Goal: Task Accomplishment & Management: Complete application form

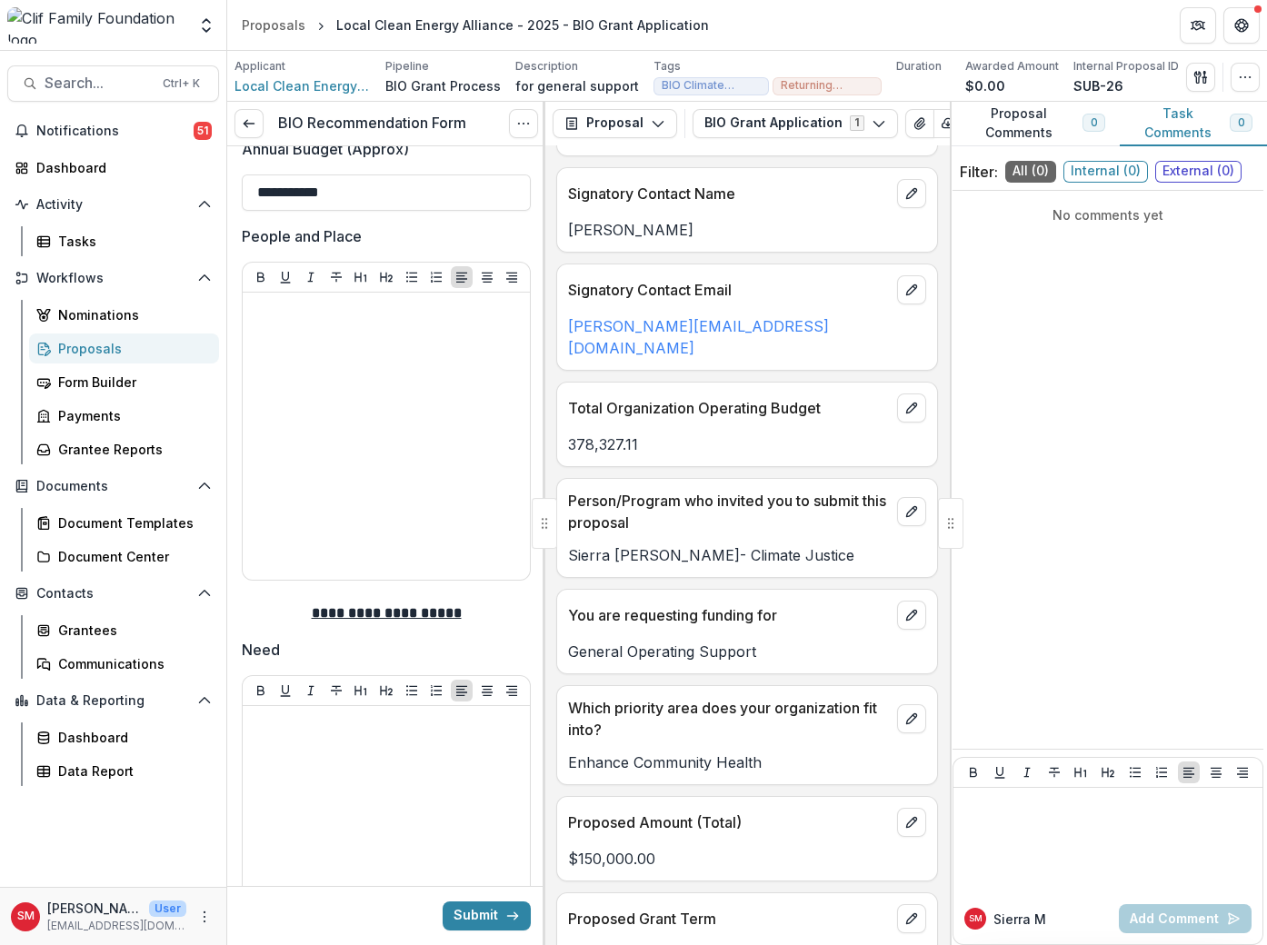
scroll to position [682, 0]
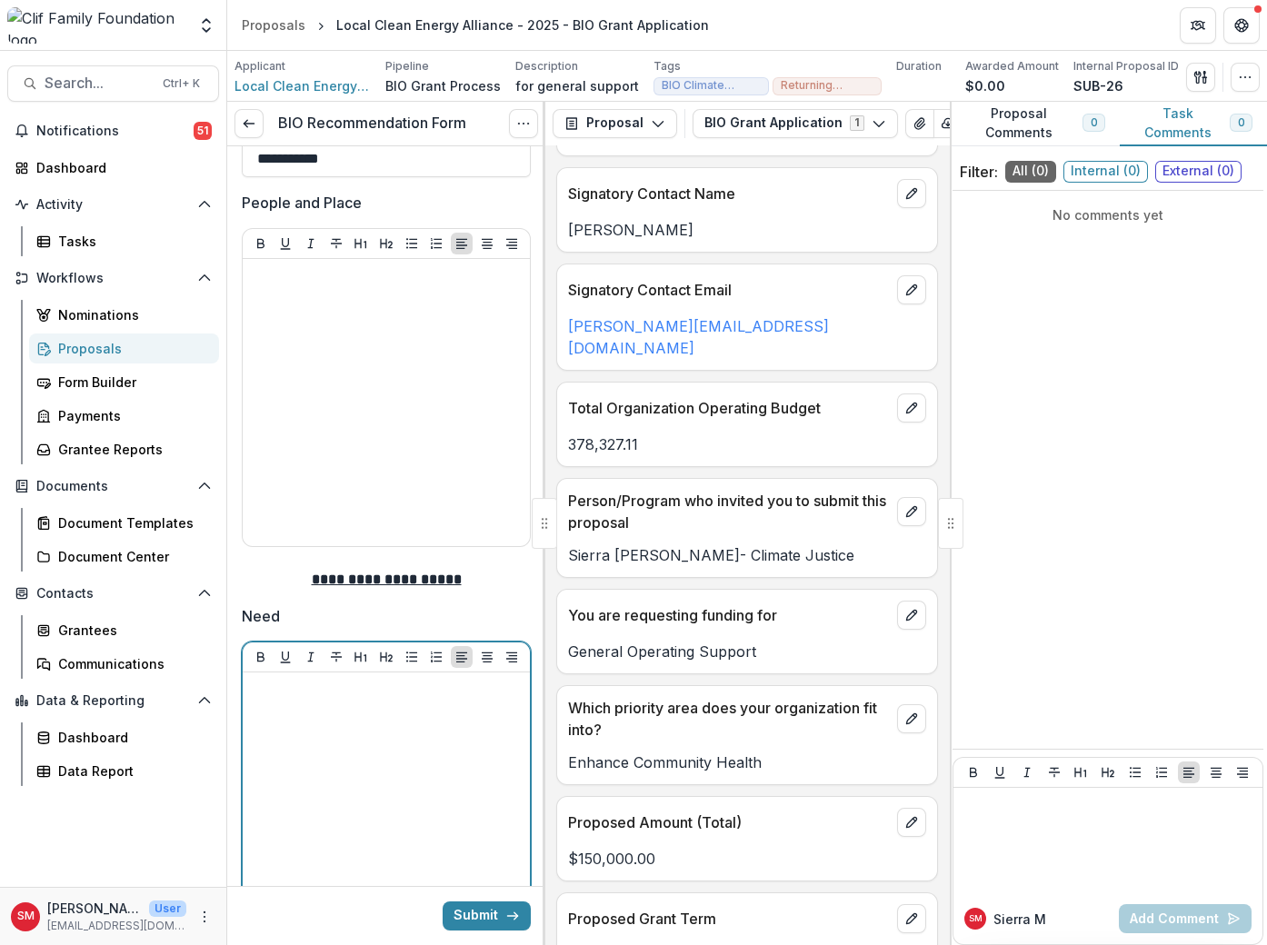
click at [402, 737] on div at bounding box center [386, 816] width 273 height 273
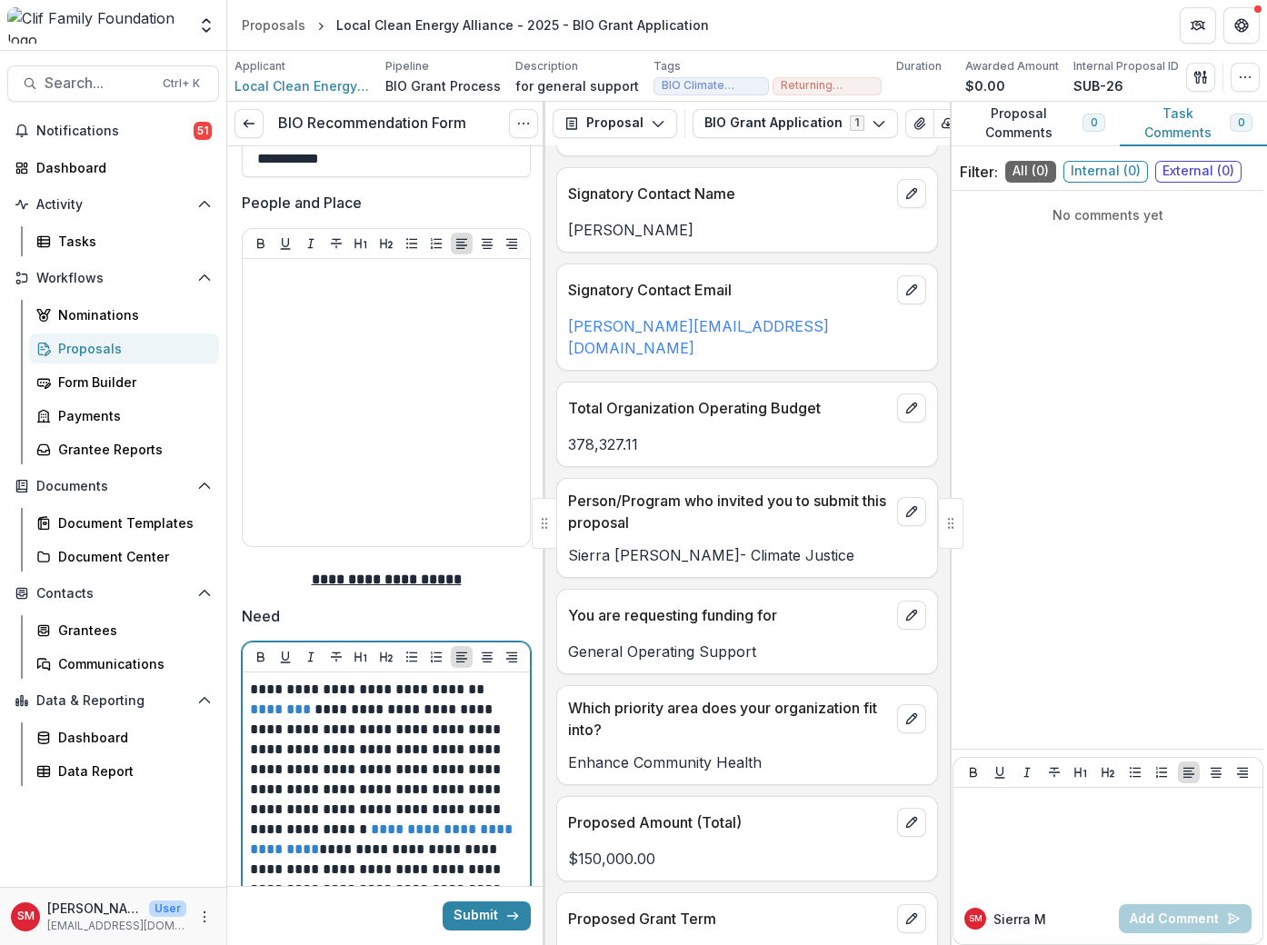
scroll to position [1075, 0]
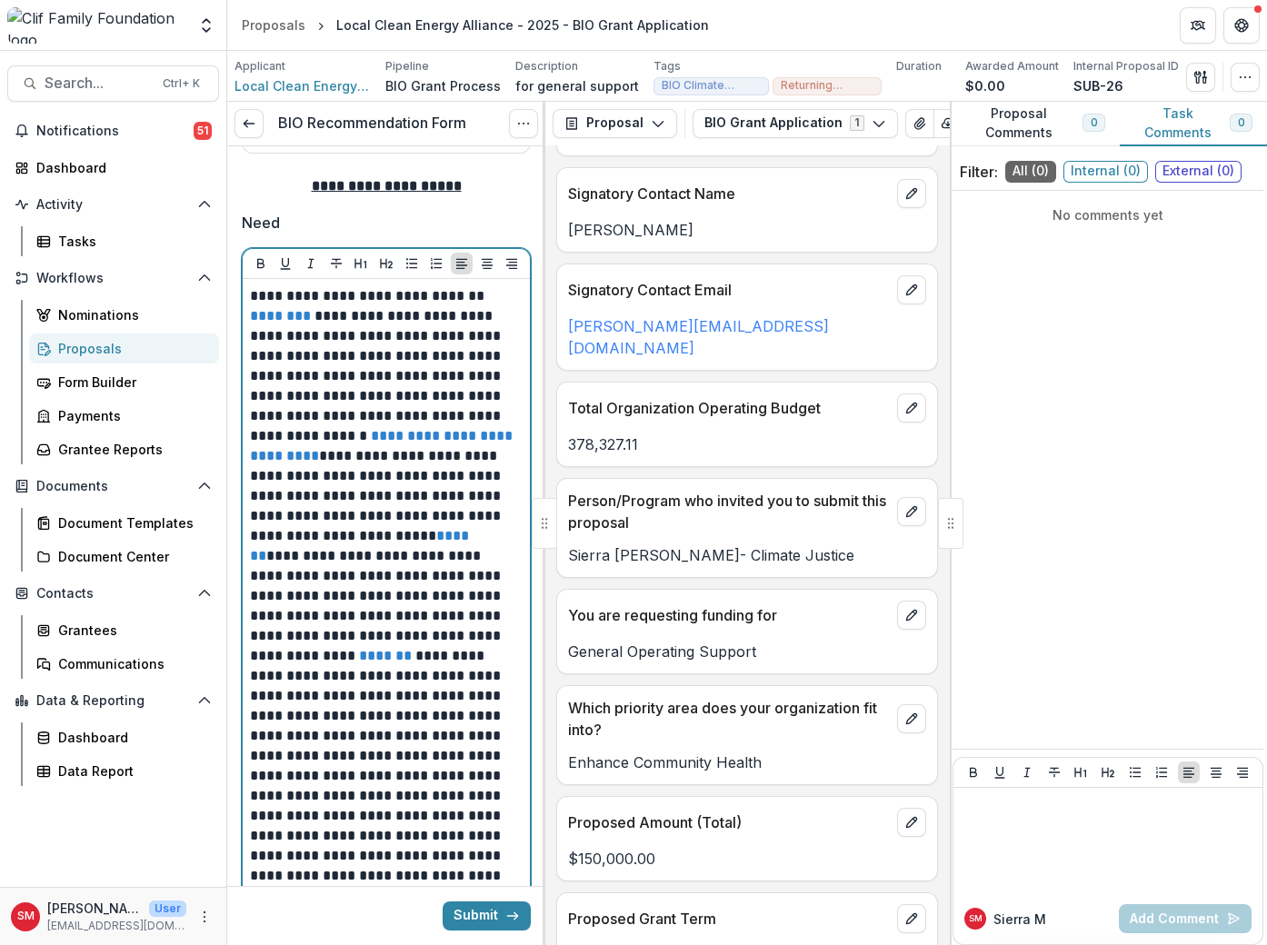
click at [462, 660] on p "**********" at bounding box center [384, 616] width 268 height 660
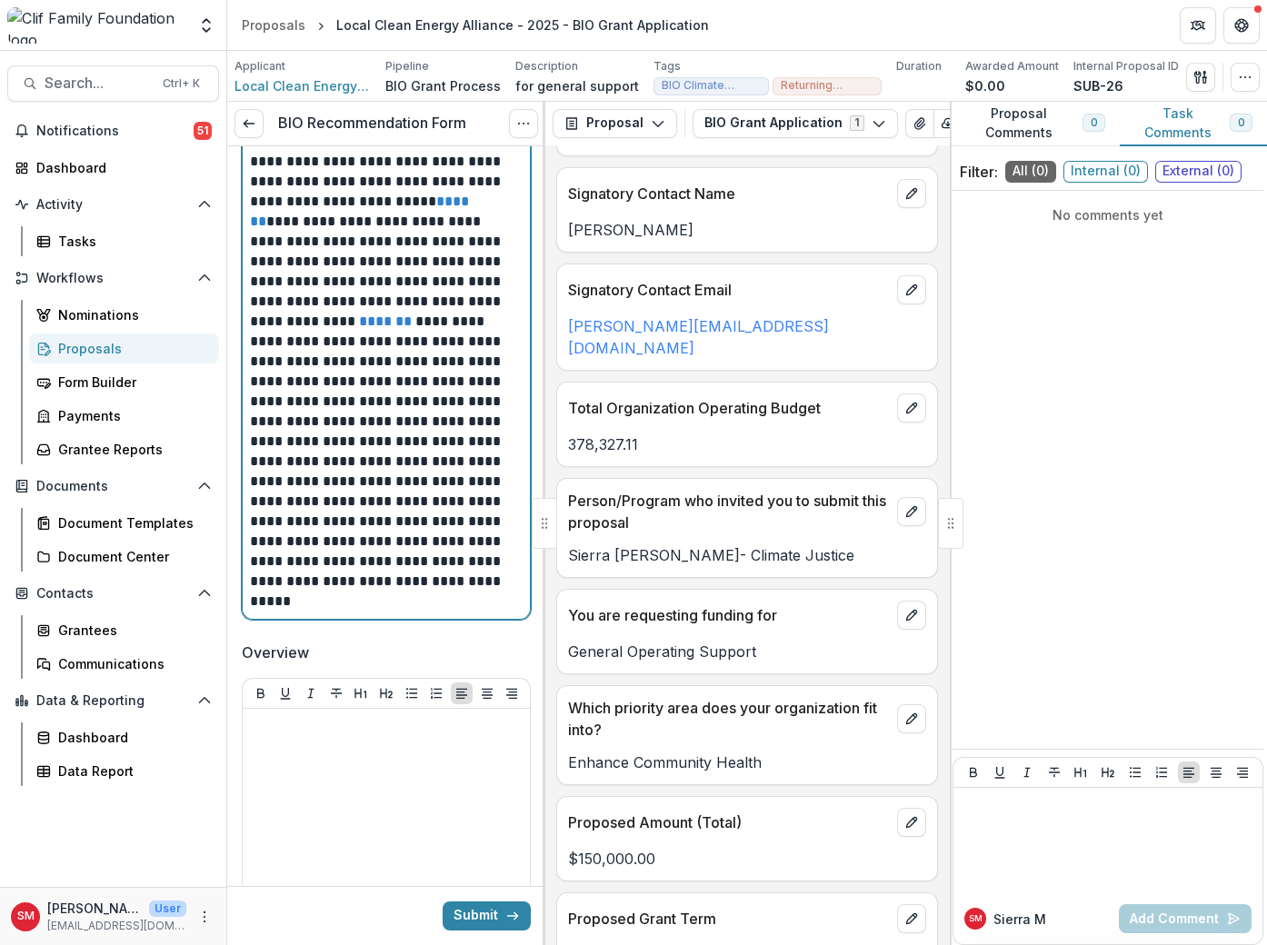
scroll to position [1621, 0]
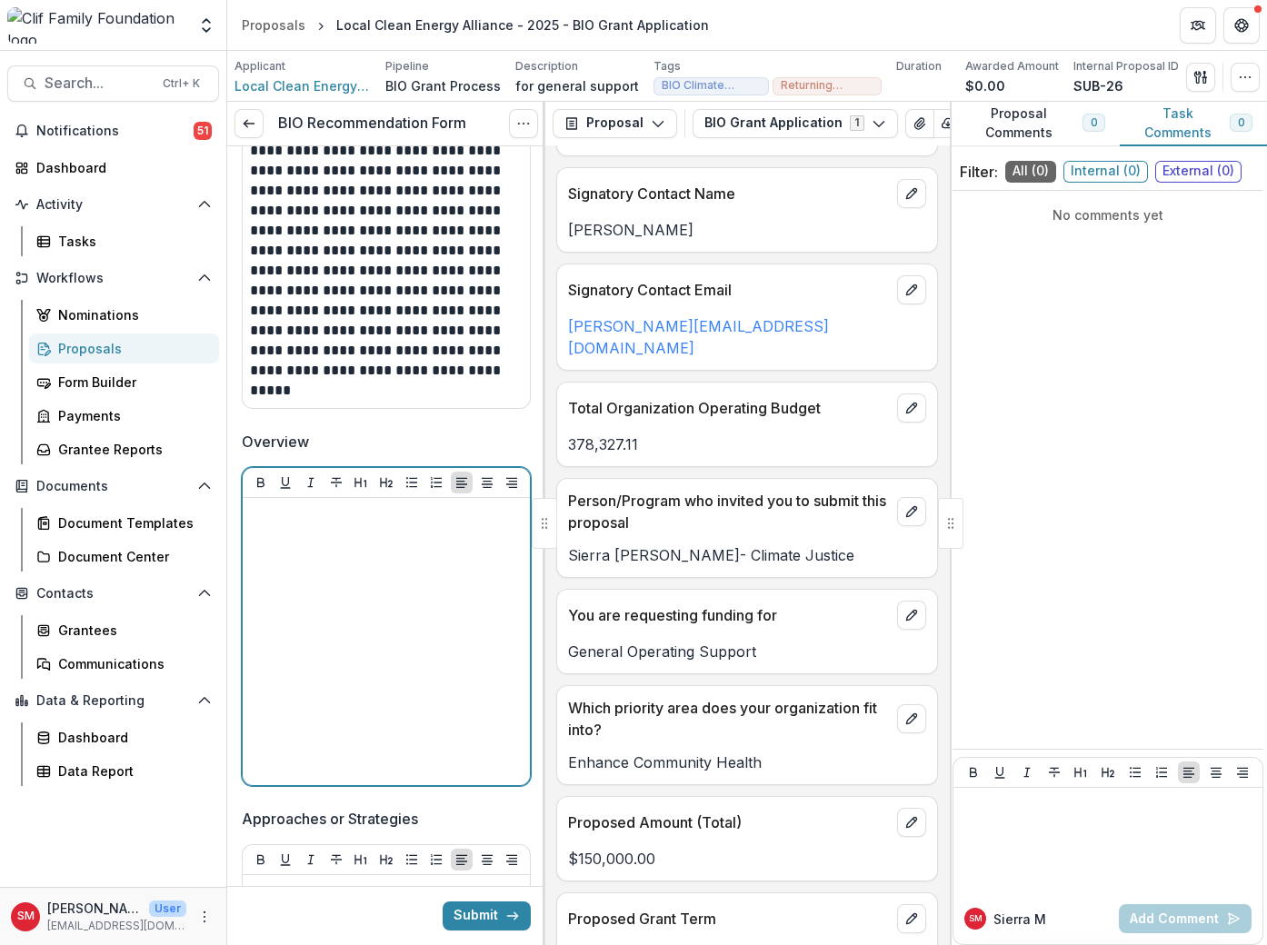
click at [313, 582] on div at bounding box center [386, 641] width 273 height 273
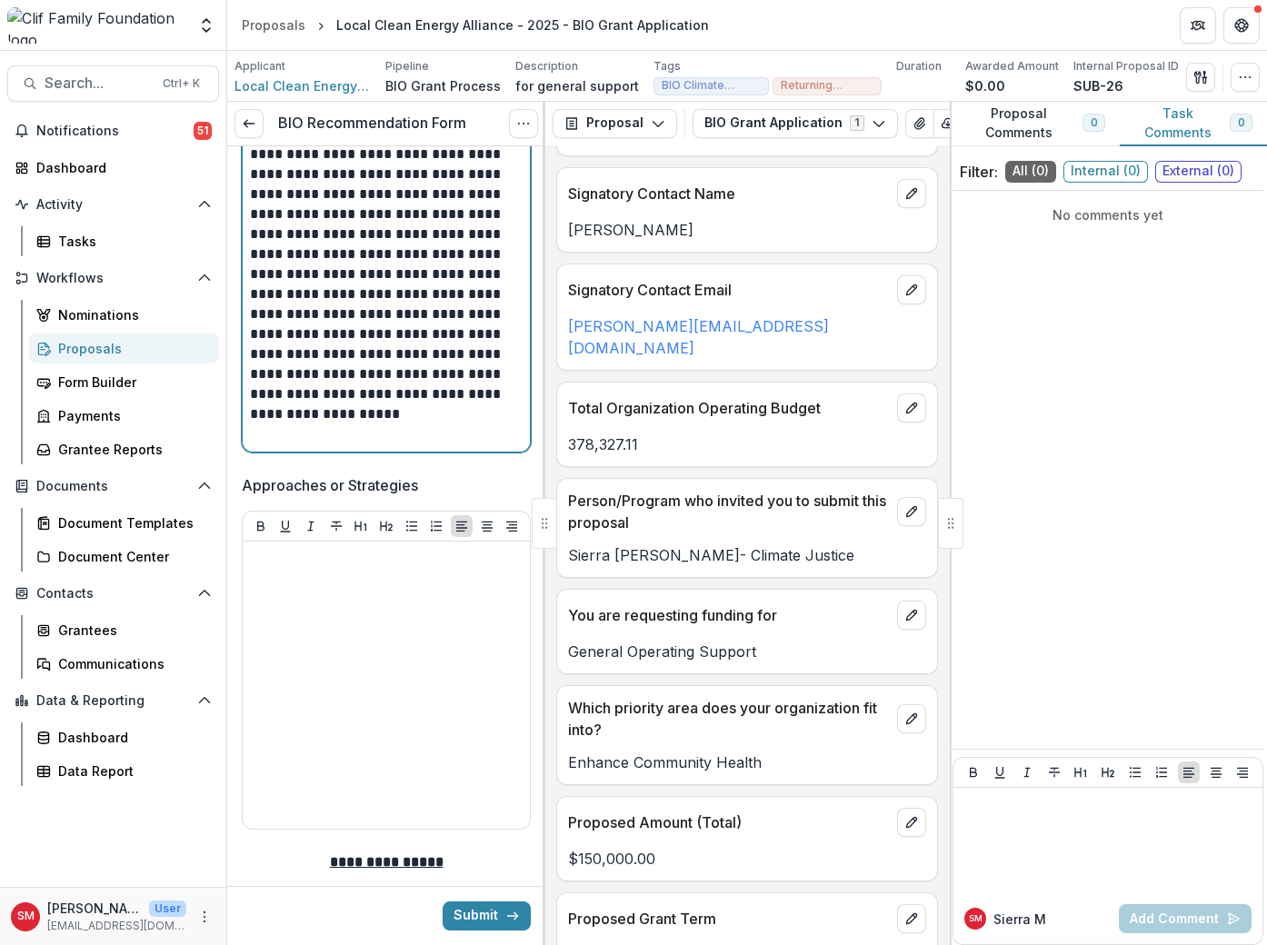
scroll to position [2303, 0]
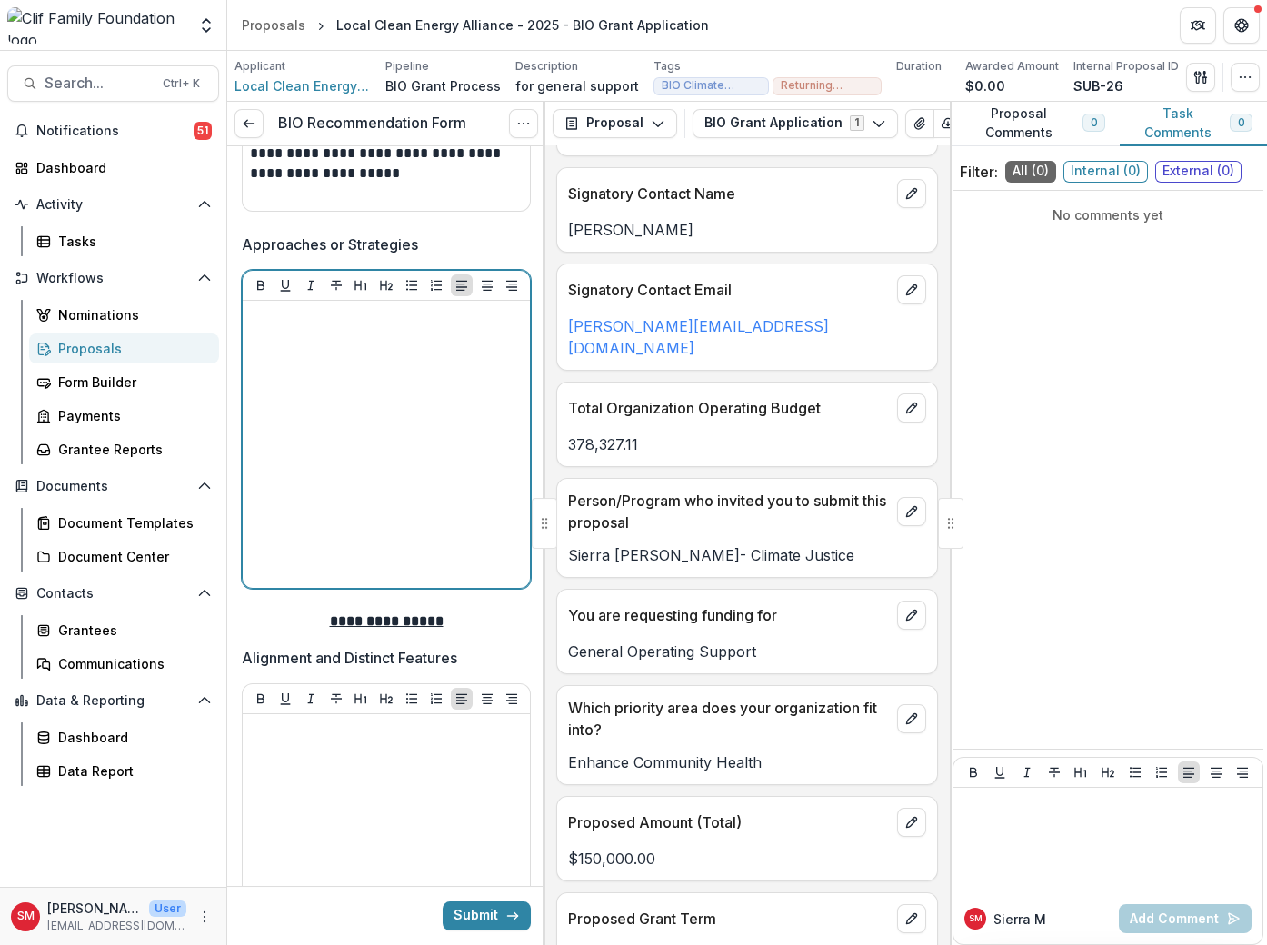
click at [385, 416] on div at bounding box center [386, 444] width 273 height 273
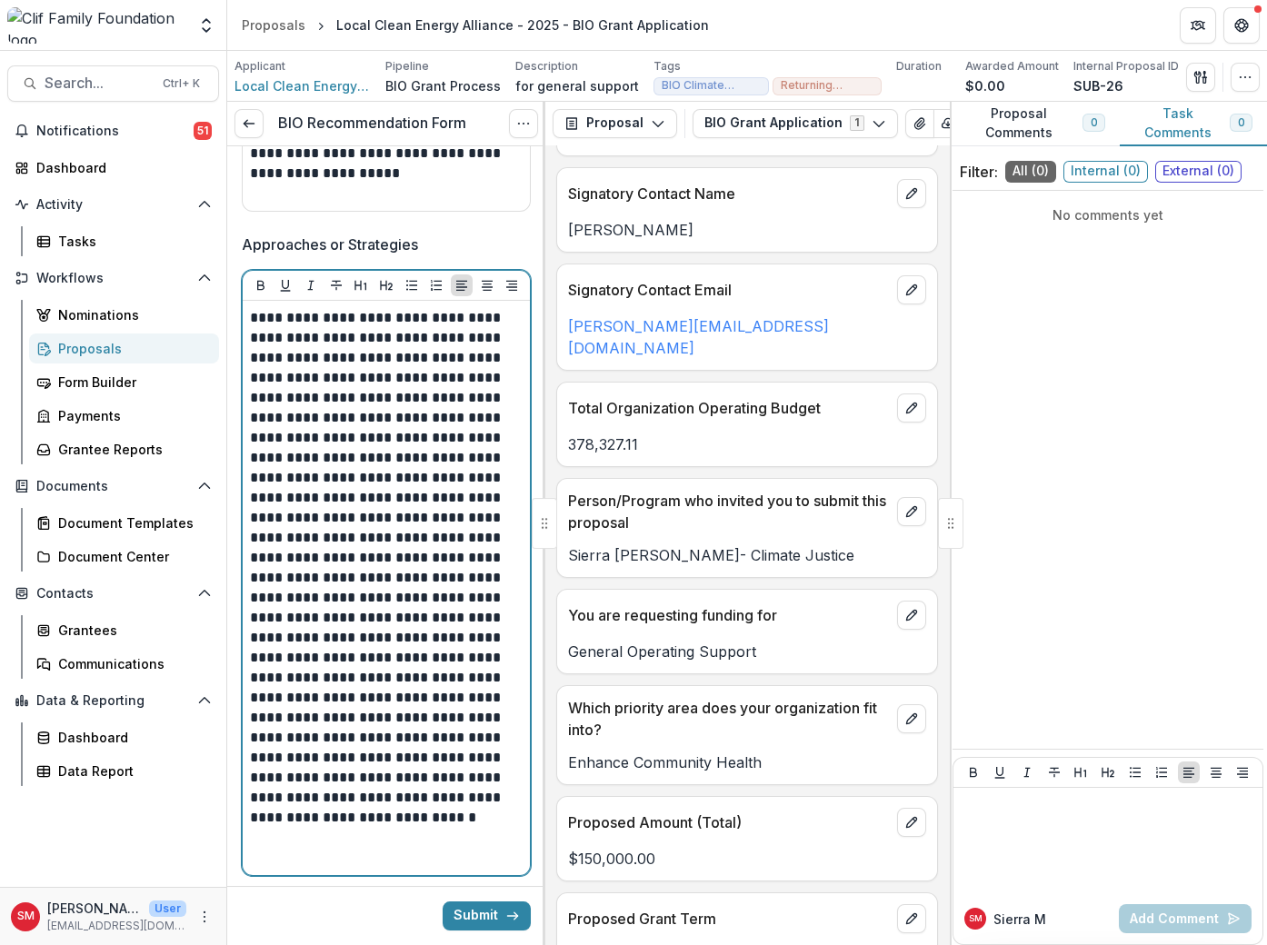
click at [420, 555] on p "**********" at bounding box center [384, 578] width 268 height 540
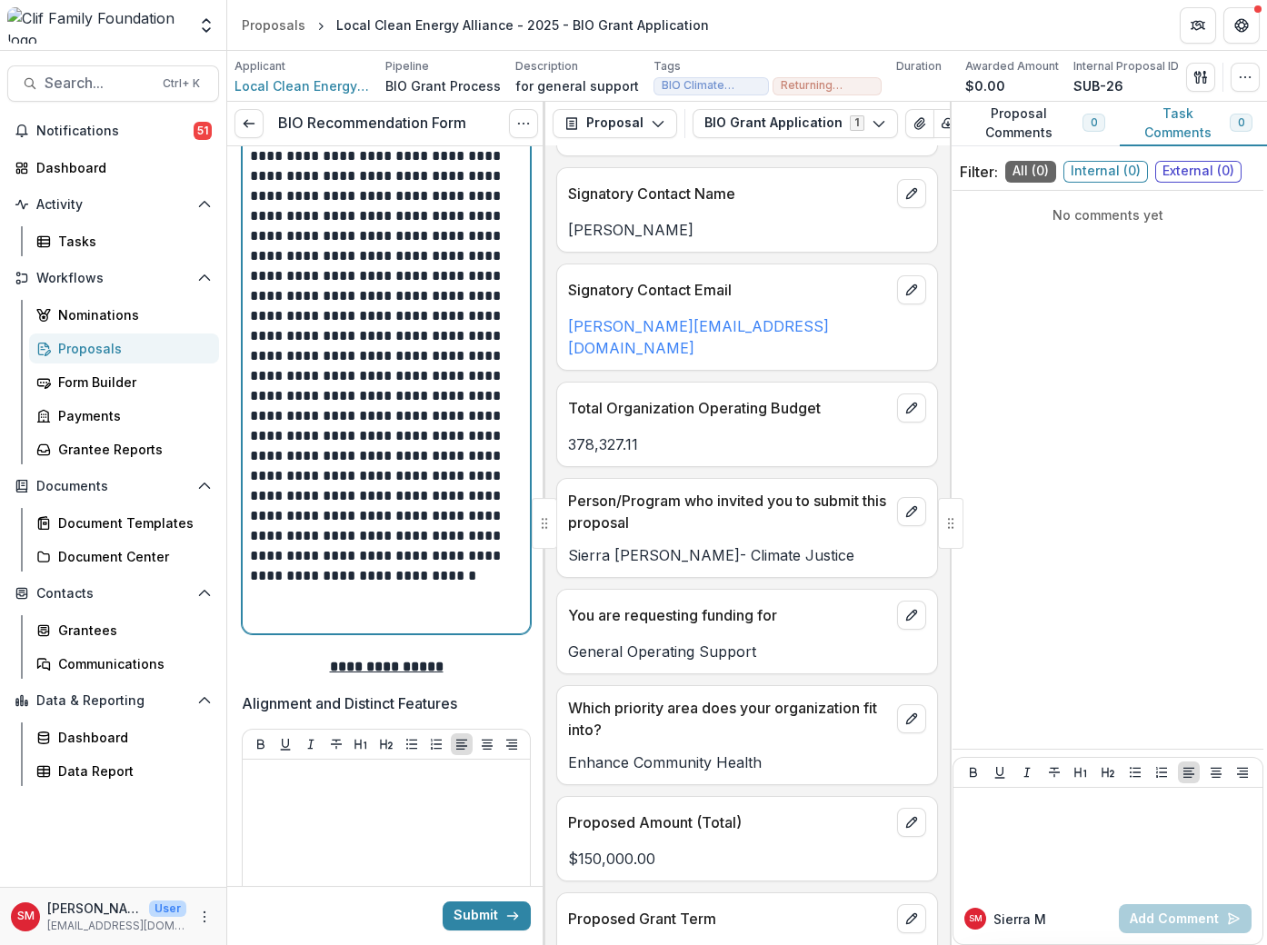
scroll to position [2712, 0]
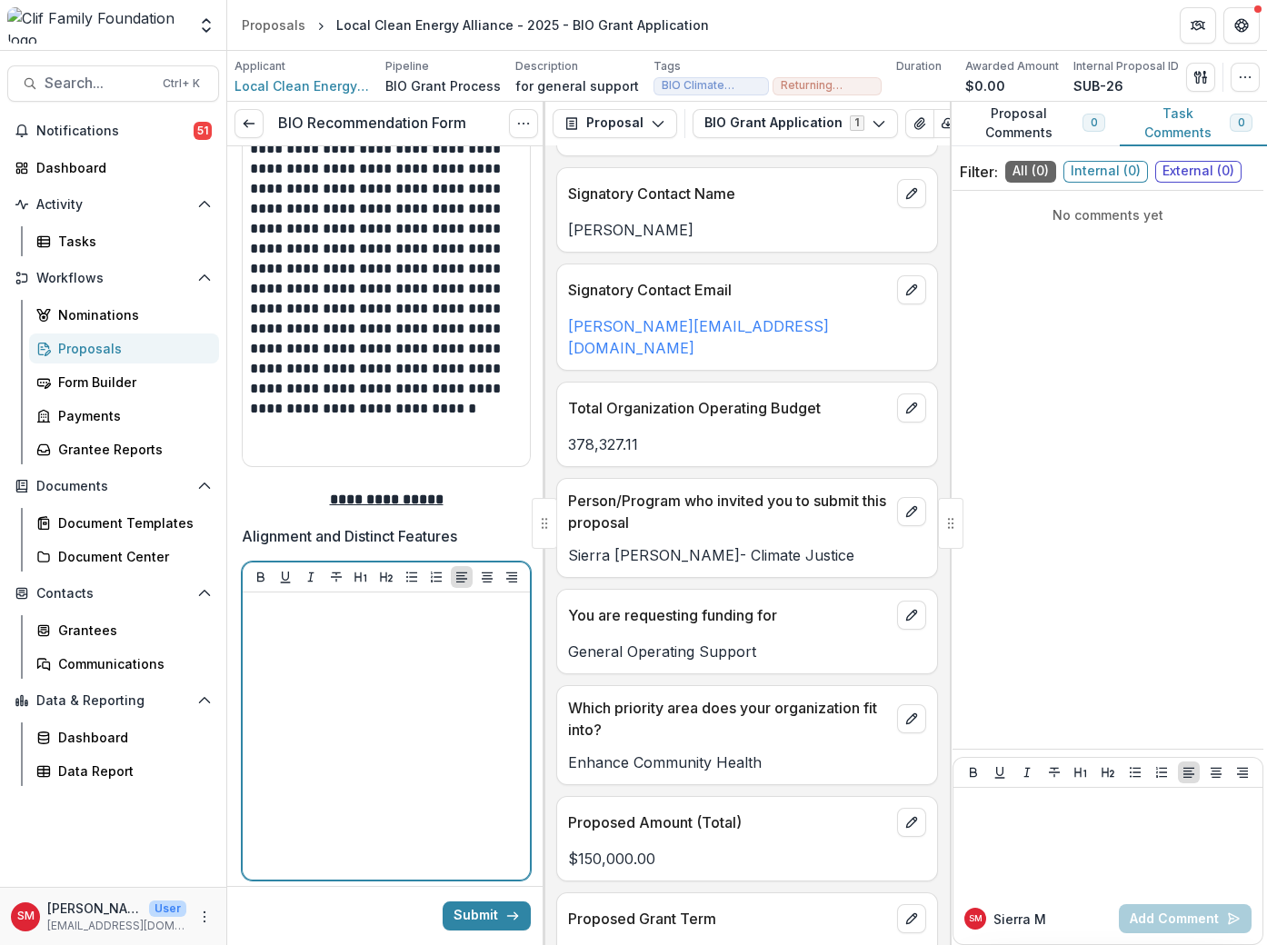
click at [334, 724] on div at bounding box center [386, 736] width 273 height 273
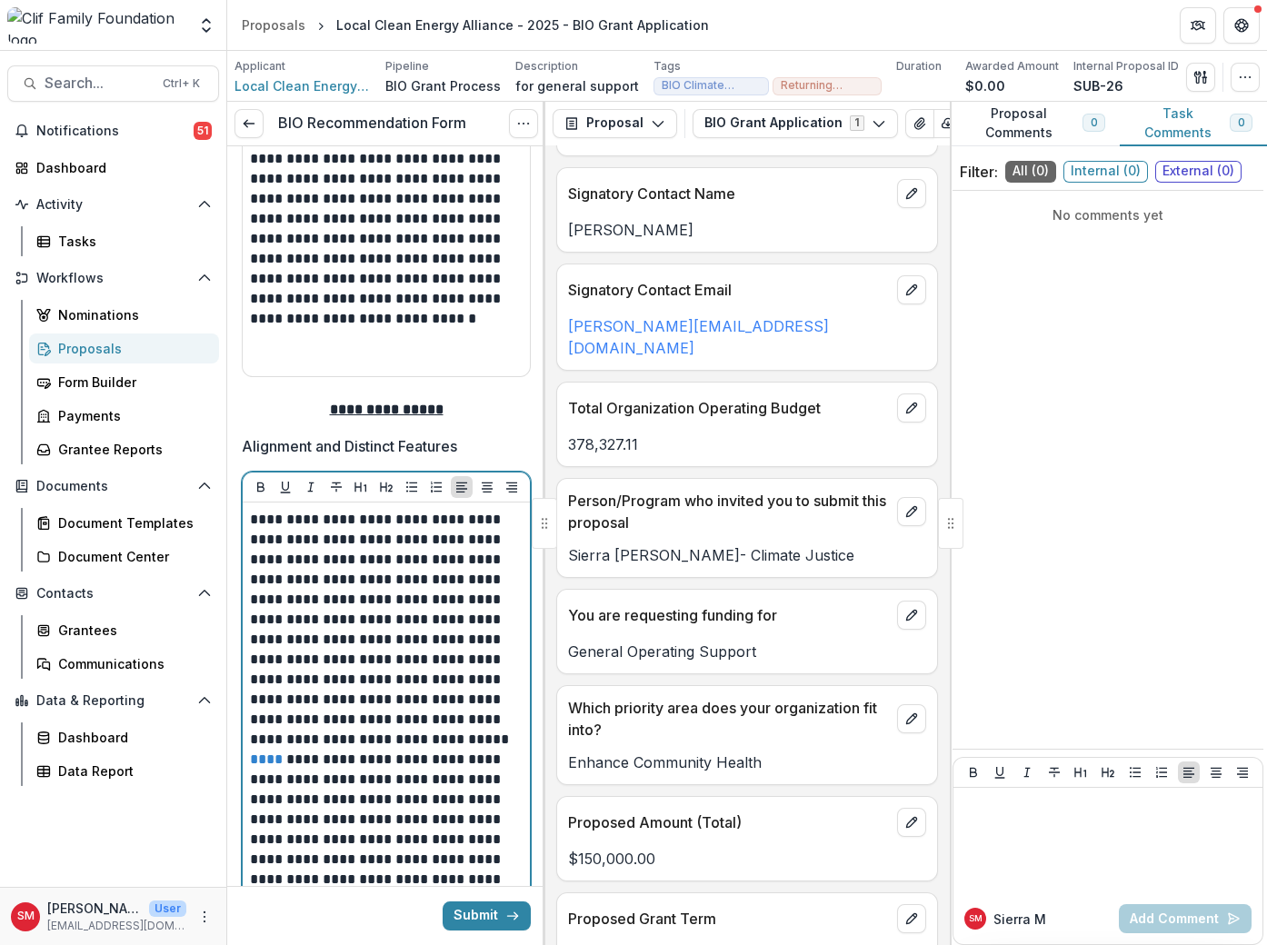
click at [353, 678] on p "**********" at bounding box center [384, 720] width 268 height 420
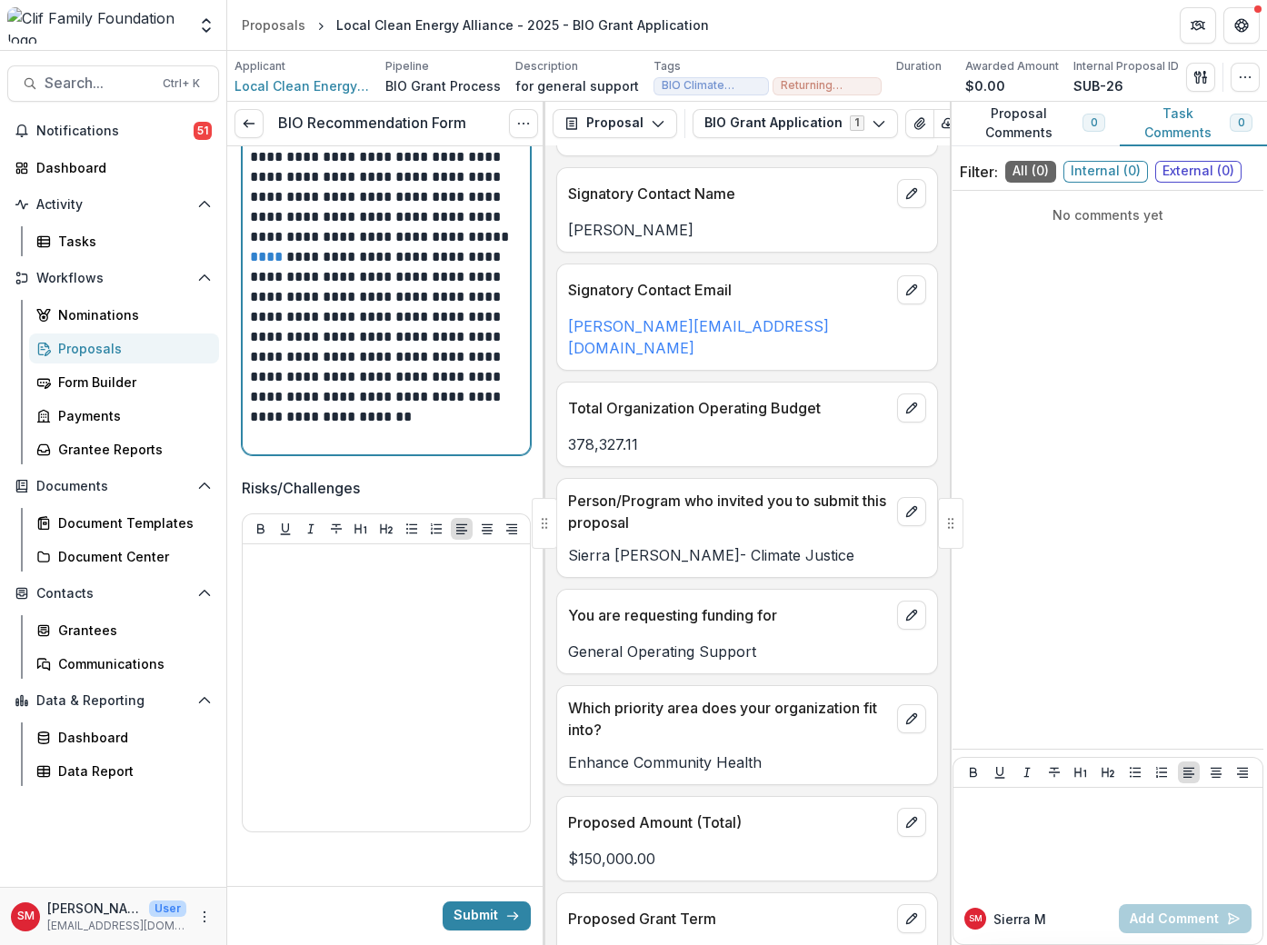
scroll to position [3306, 0]
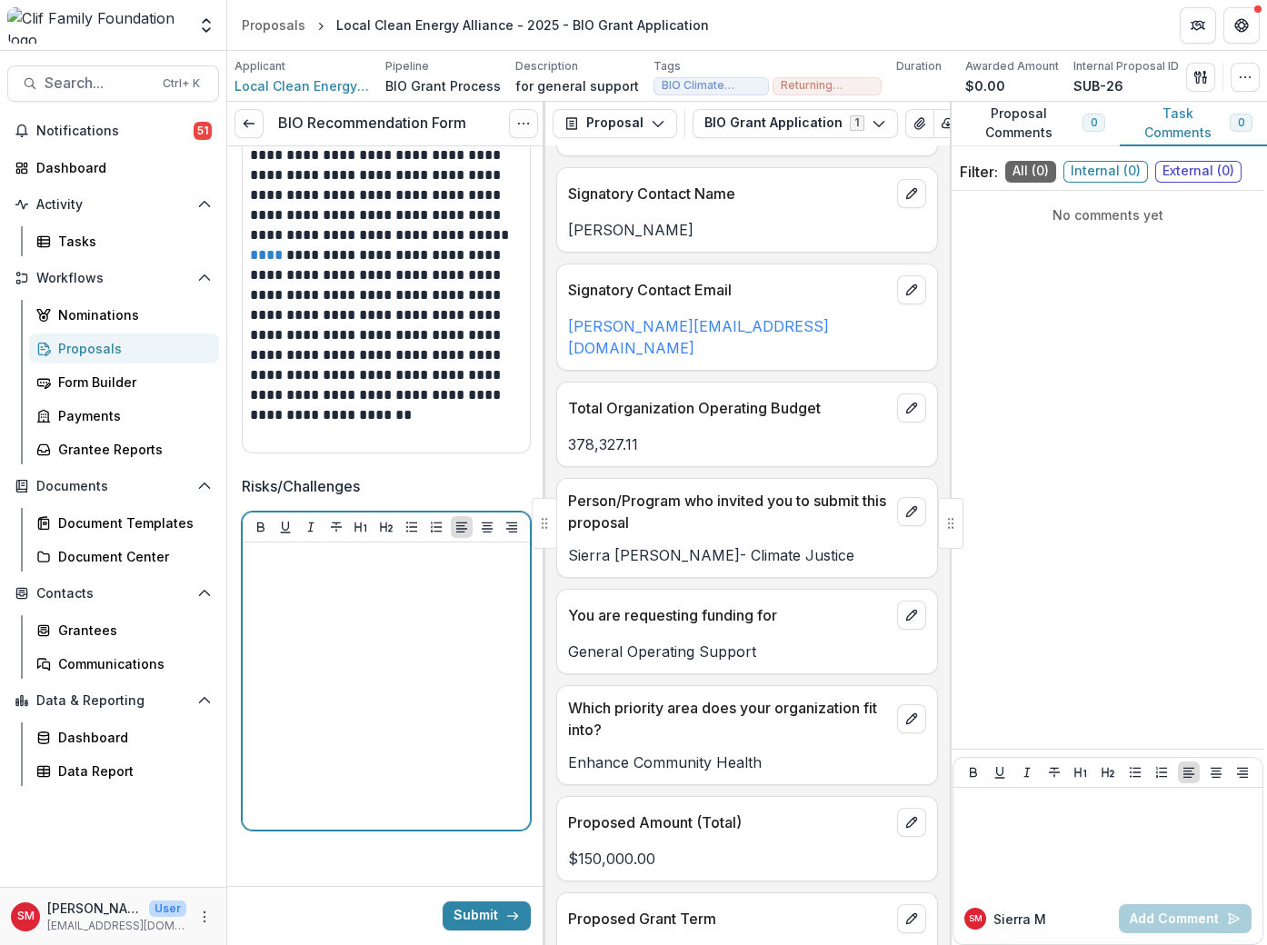
click at [316, 567] on div at bounding box center [386, 686] width 273 height 273
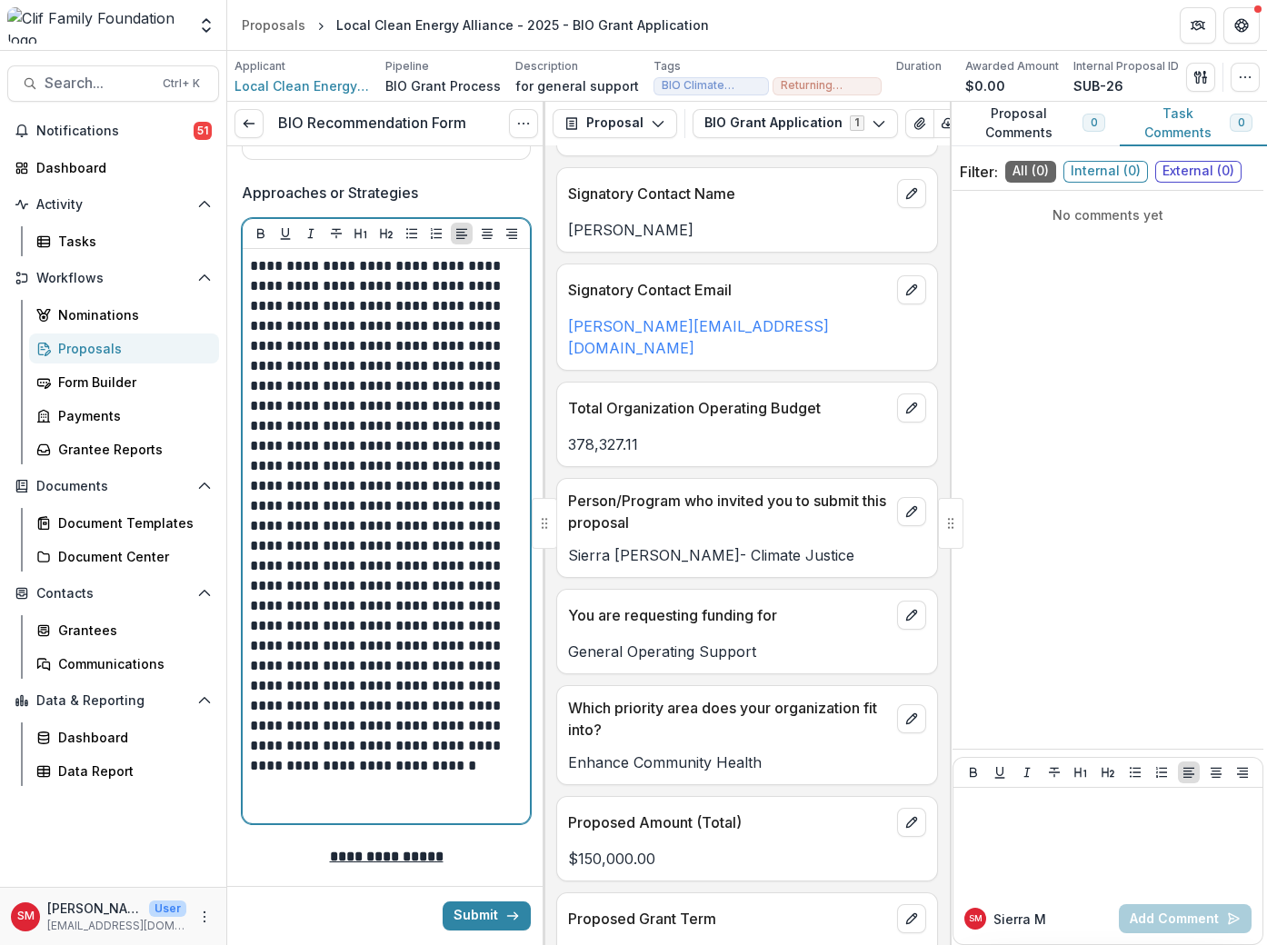
click at [407, 447] on p "**********" at bounding box center [384, 526] width 268 height 540
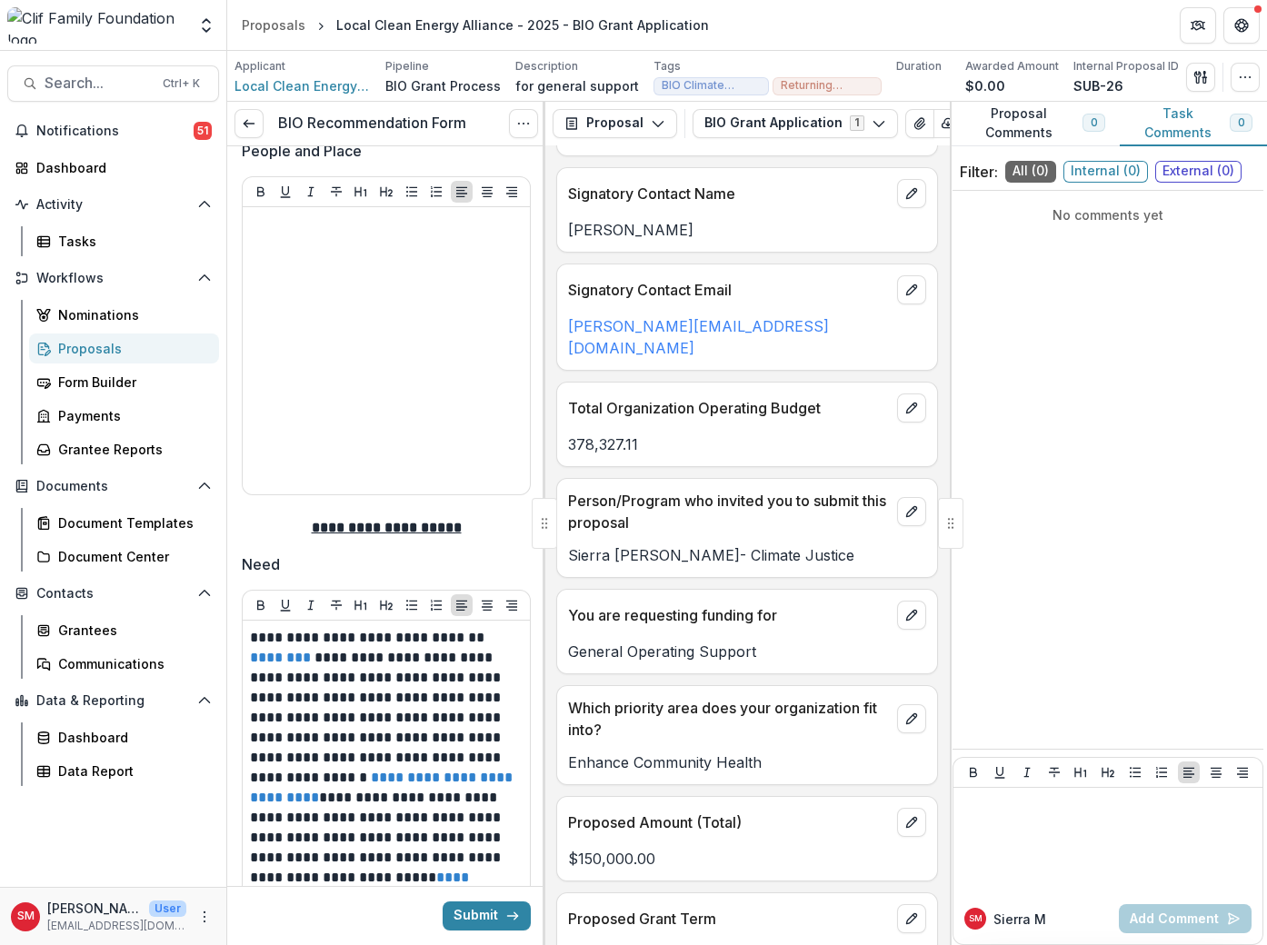
scroll to position [445, 0]
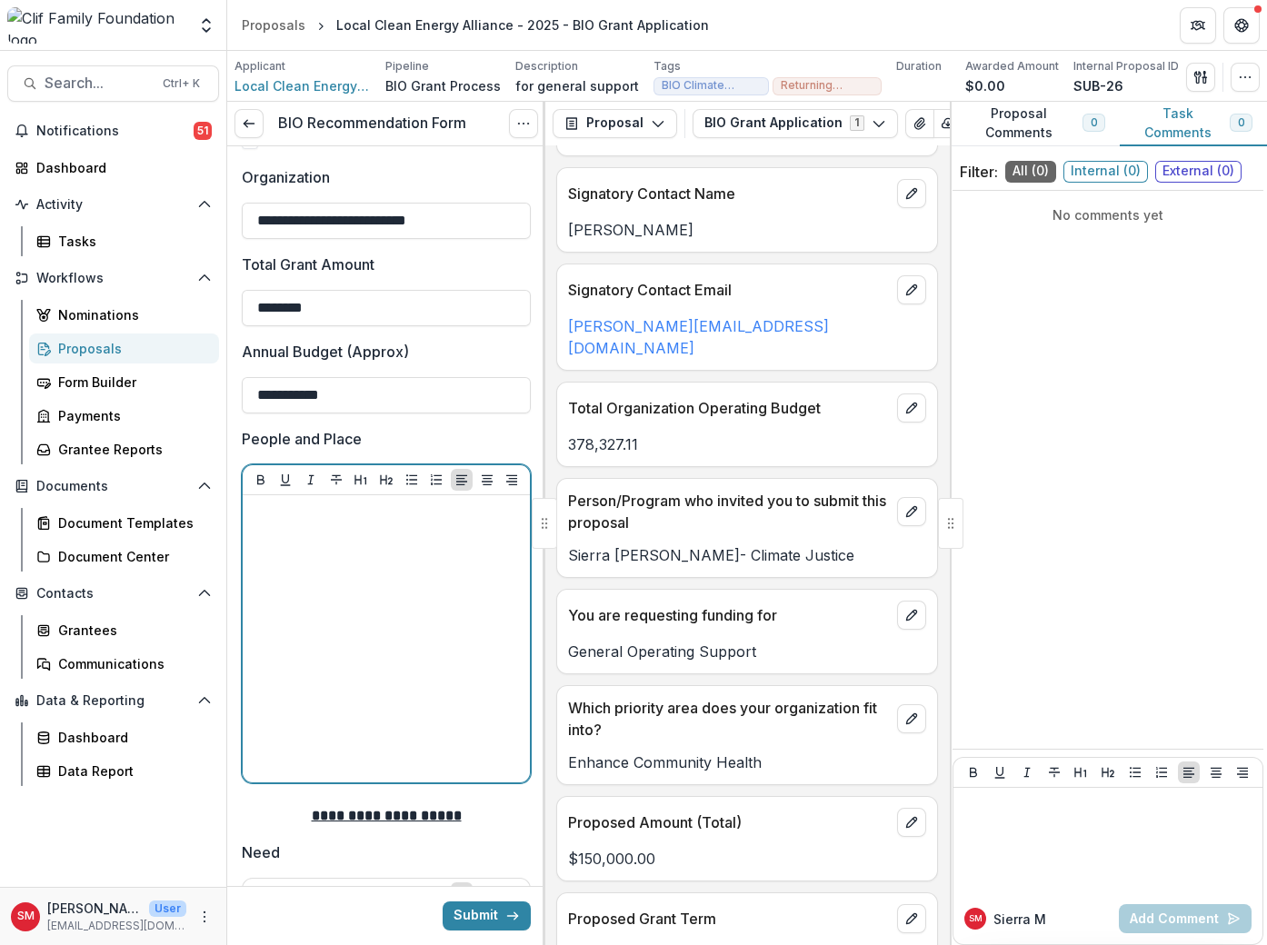
click at [345, 648] on div at bounding box center [386, 639] width 273 height 273
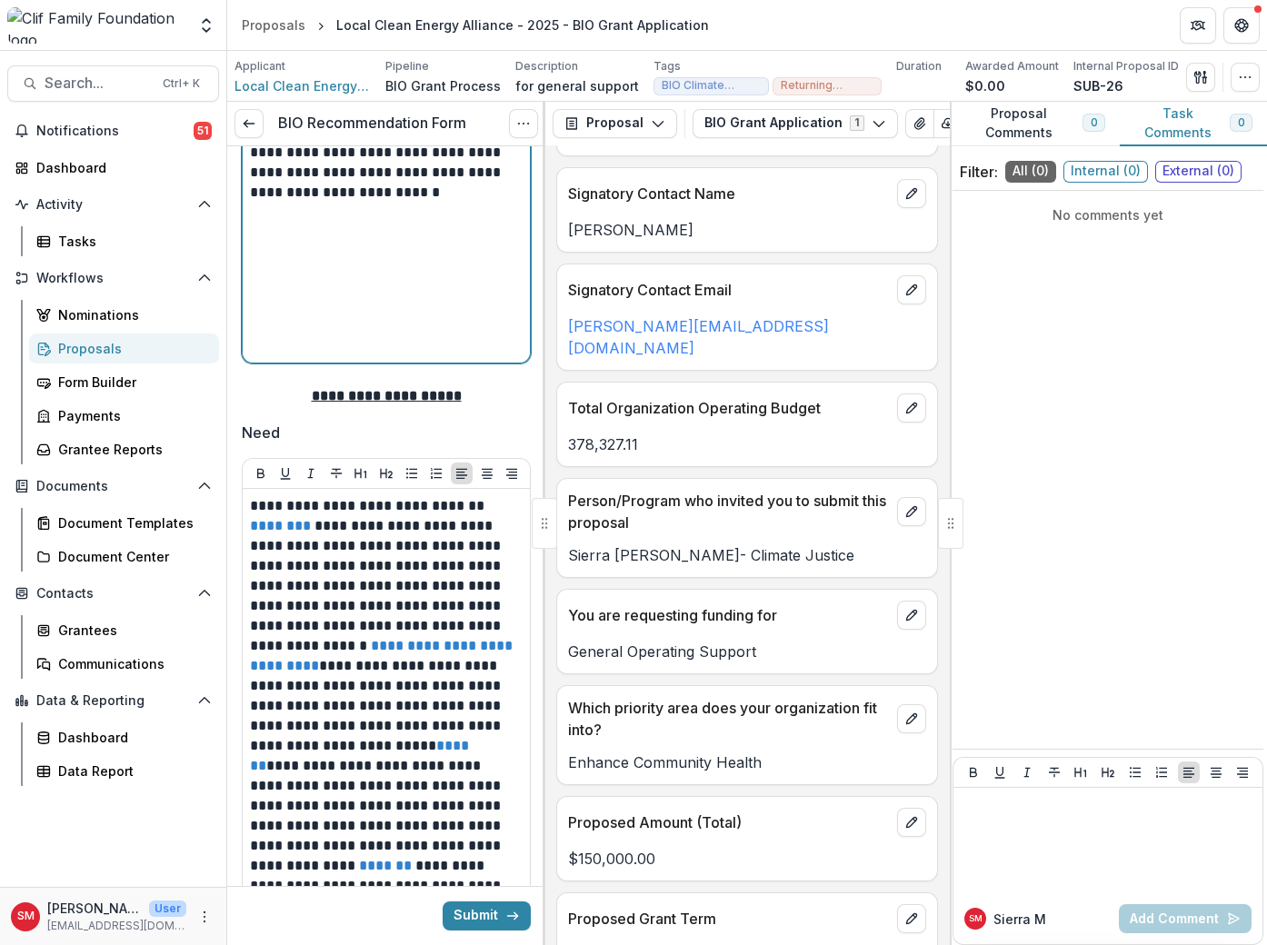
scroll to position [1127, 0]
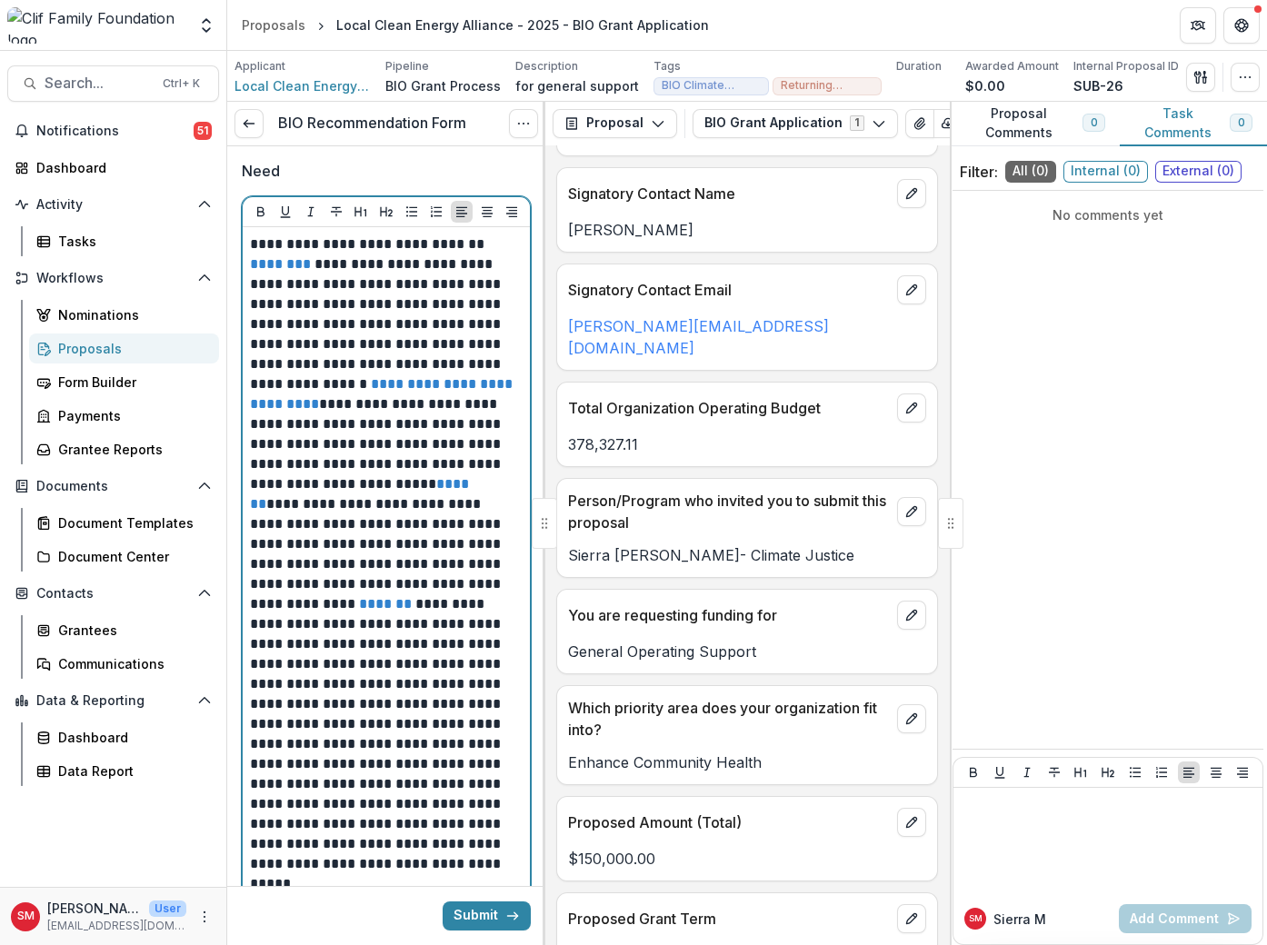
click at [314, 714] on p "**********" at bounding box center [384, 565] width 268 height 660
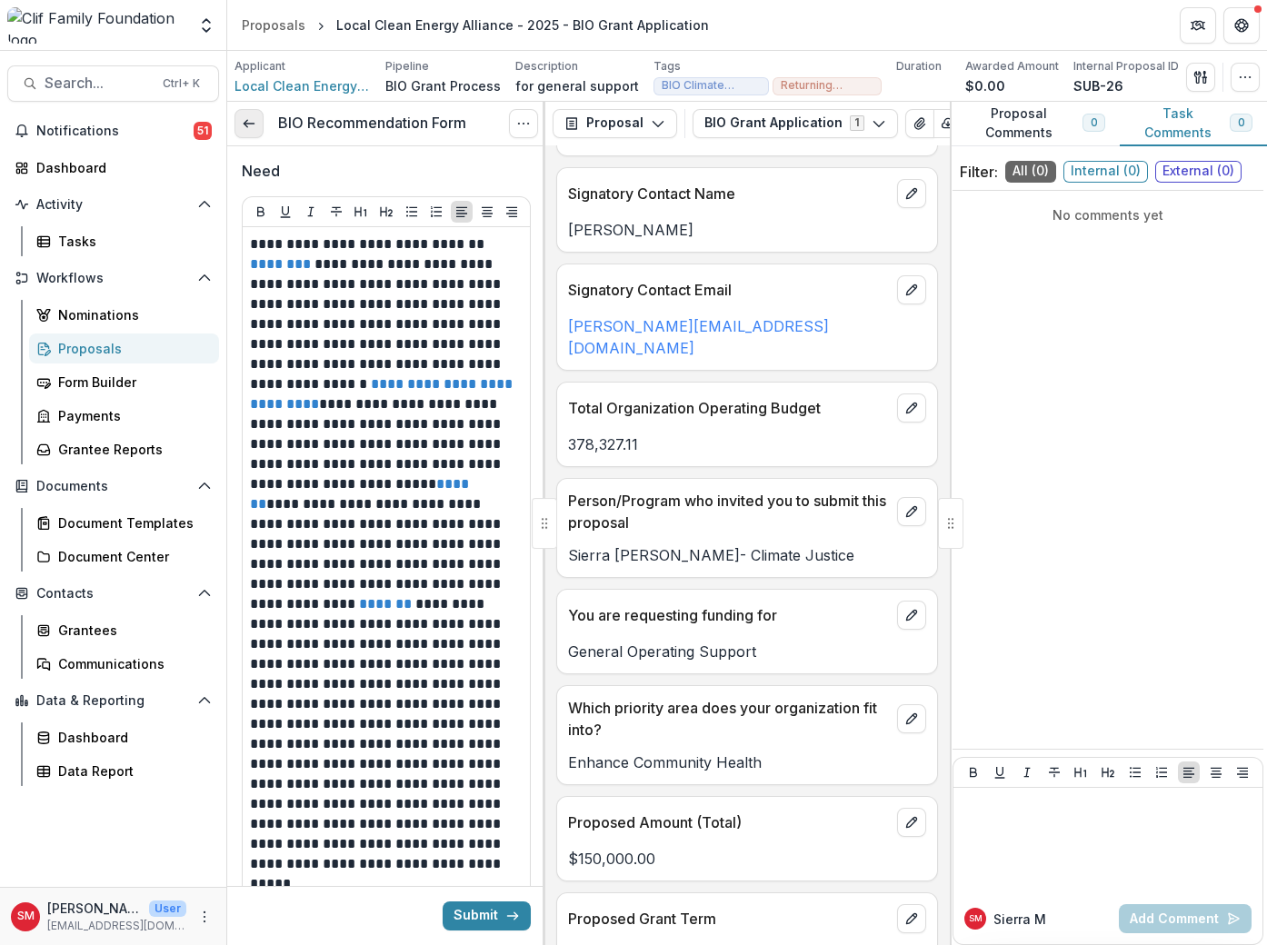
click at [251, 120] on icon at bounding box center [249, 123] width 15 height 15
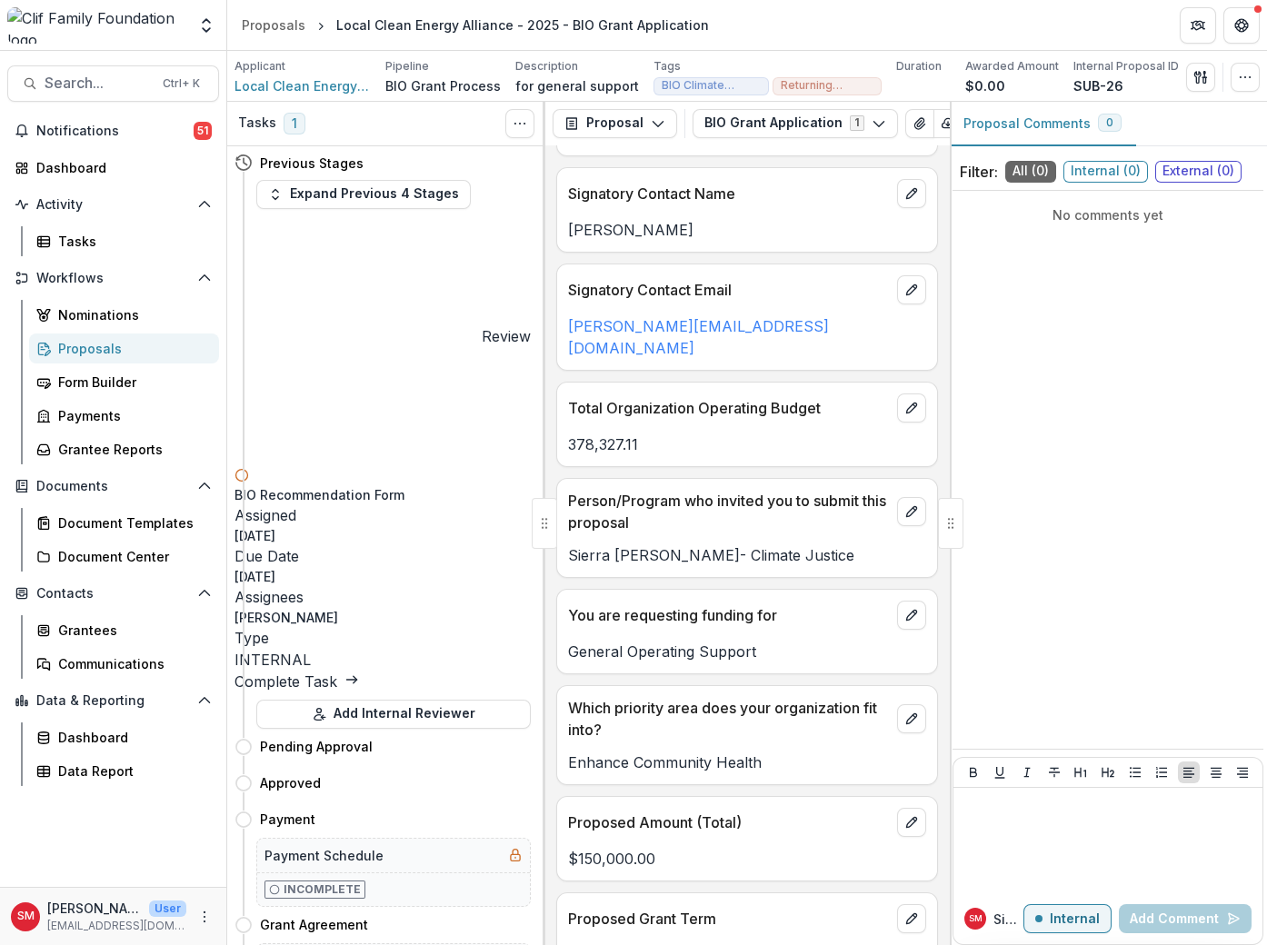
click at [359, 673] on link "Complete Task" at bounding box center [297, 682] width 125 height 18
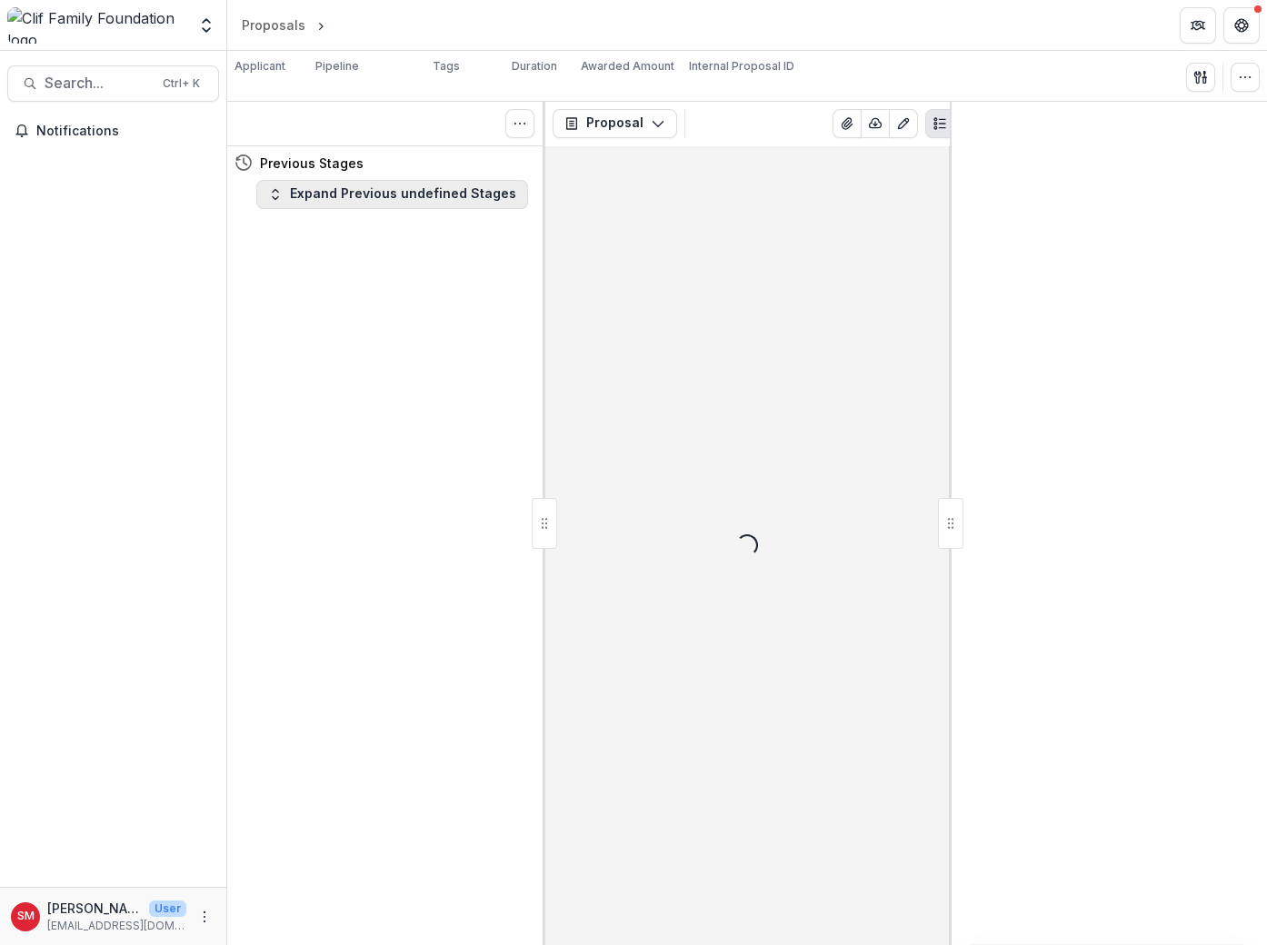
click at [330, 187] on button "Expand Previous undefined Stages" at bounding box center [392, 194] width 272 height 29
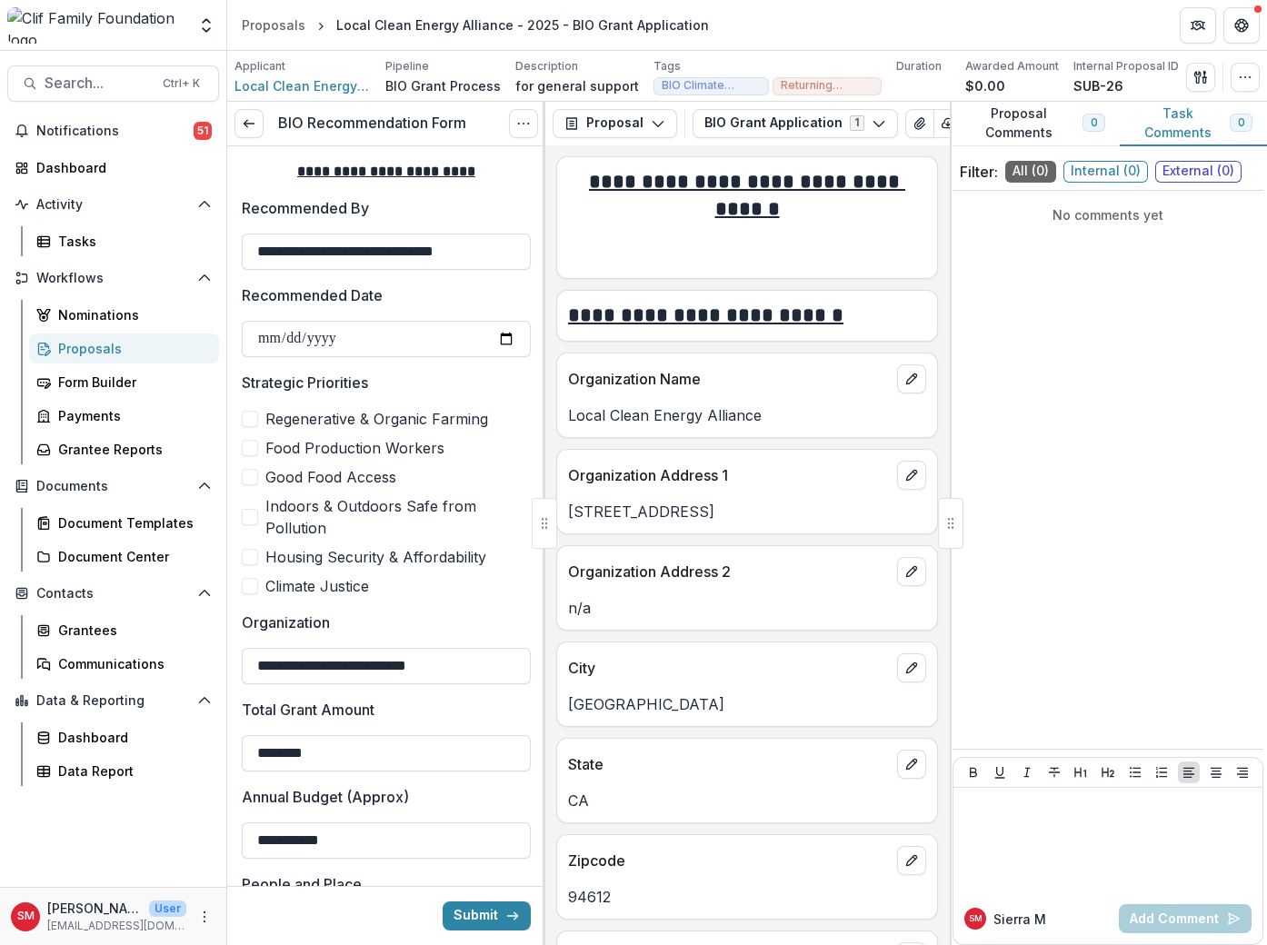
click at [247, 587] on span at bounding box center [250, 586] width 16 height 16
click at [255, 554] on span at bounding box center [250, 557] width 16 height 16
click at [256, 554] on span at bounding box center [250, 557] width 16 height 16
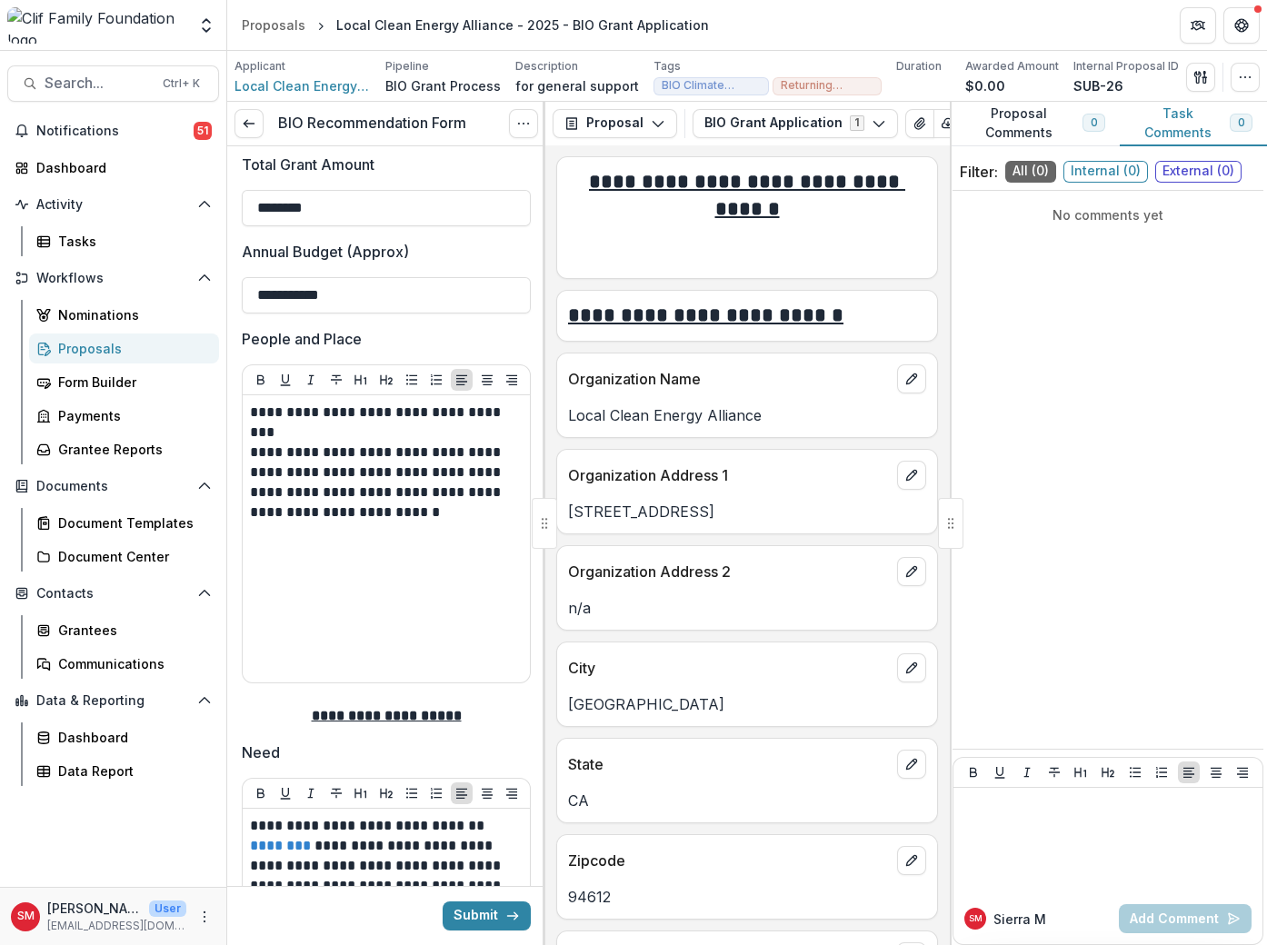
scroll to position [1091, 0]
